Goal: Use online tool/utility: Utilize a website feature to perform a specific function

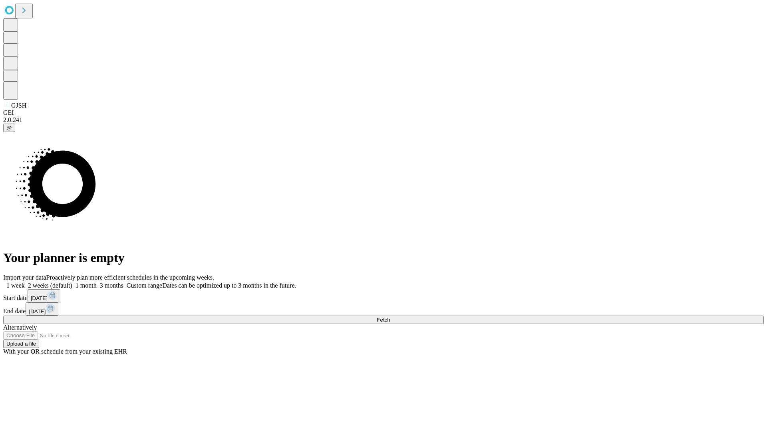
click at [390, 317] on span "Fetch" at bounding box center [383, 320] width 13 height 6
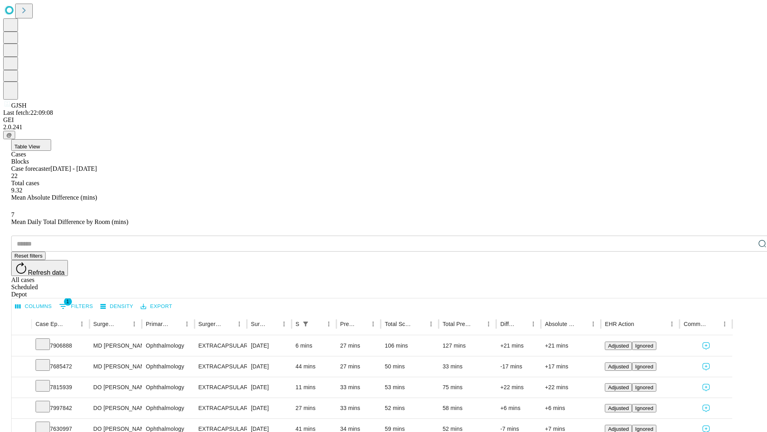
click at [40, 143] on span "Table View" at bounding box center [27, 146] width 26 height 6
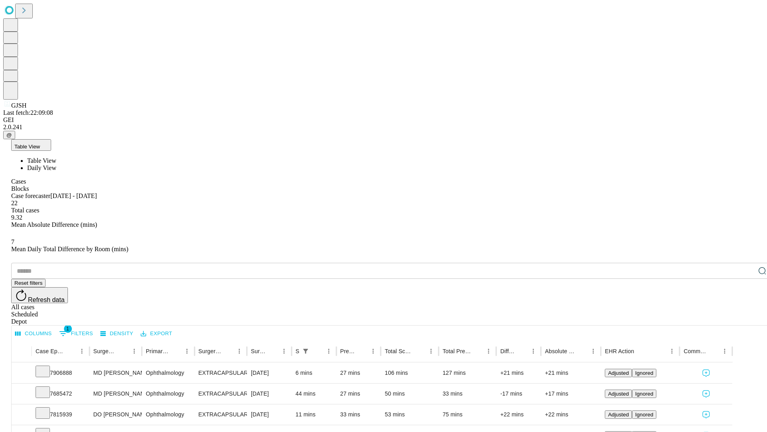
click at [56, 164] on span "Daily View" at bounding box center [41, 167] width 29 height 7
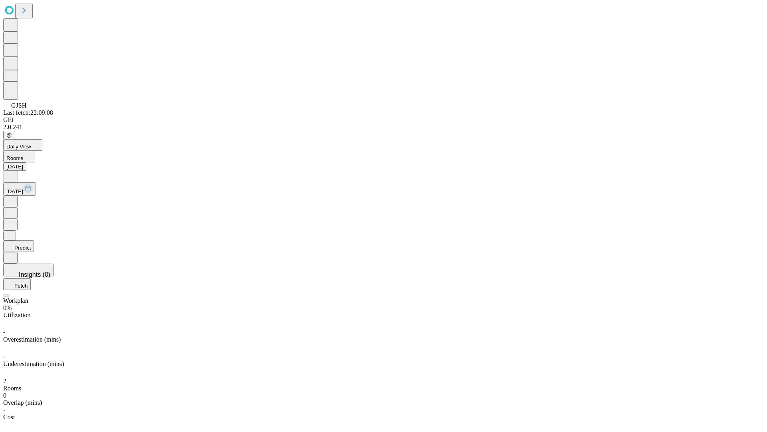
click at [34, 240] on button "Predict" at bounding box center [18, 246] width 31 height 12
